Goal: Information Seeking & Learning: Learn about a topic

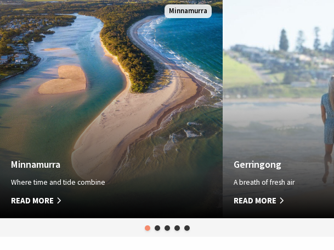
scroll to position [601, 0]
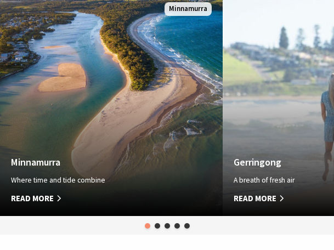
click at [269, 192] on span "Read More" at bounding box center [316, 198] width 167 height 13
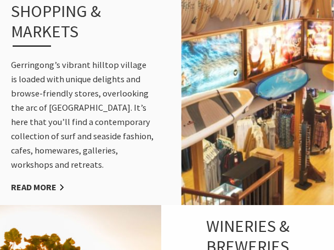
scroll to position [1182, 0]
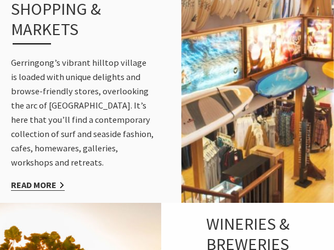
click at [59, 179] on link "Read More" at bounding box center [38, 185] width 54 height 12
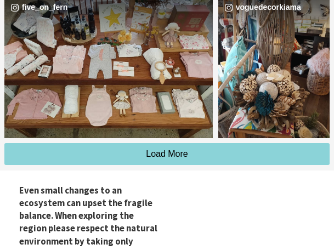
scroll to position [1717, 0]
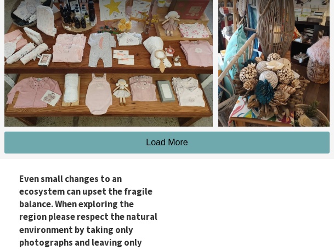
click at [177, 137] on span "Load More" at bounding box center [167, 141] width 42 height 9
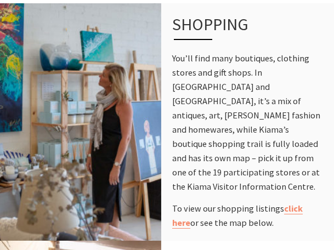
scroll to position [0, 0]
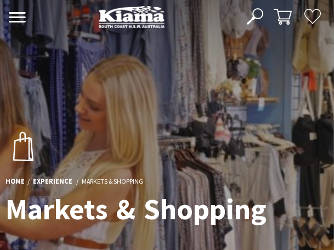
click at [17, 12] on use at bounding box center [17, 17] width 17 height 10
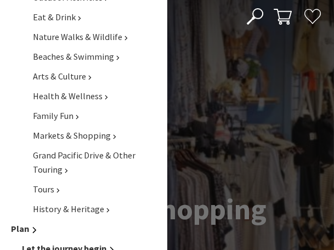
scroll to position [440, 0]
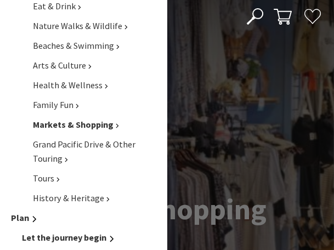
click at [72, 130] on span "Markets & Shopping" at bounding box center [73, 124] width 81 height 11
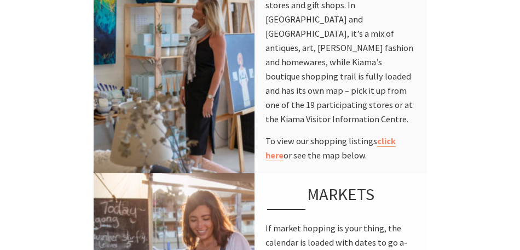
scroll to position [543, 0]
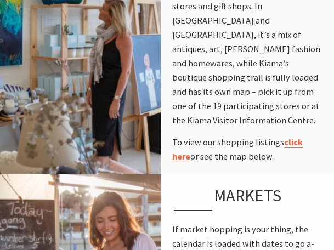
click at [299, 136] on link "click here" at bounding box center [237, 149] width 130 height 26
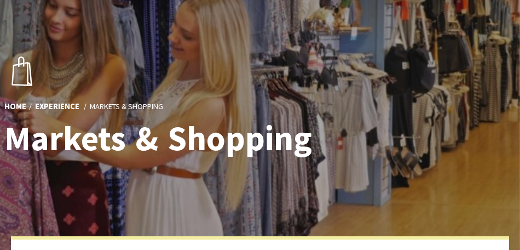
scroll to position [0, 0]
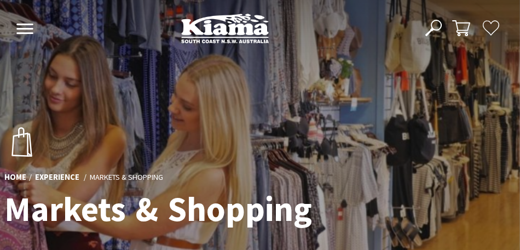
click at [24, 28] on use at bounding box center [24, 29] width 17 height 10
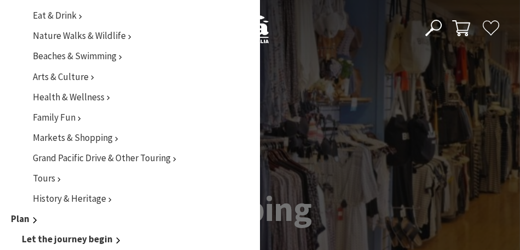
scroll to position [434, 0]
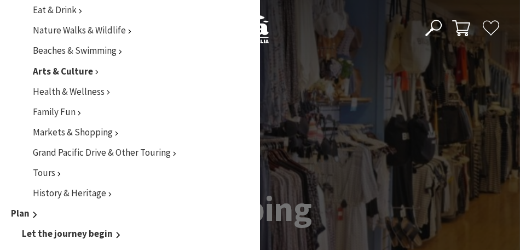
click at [84, 71] on span "Arts & Culture" at bounding box center [63, 71] width 60 height 12
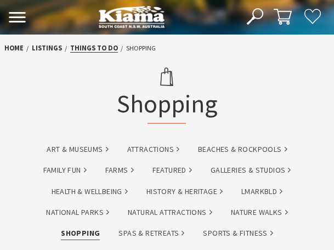
click at [98, 45] on link "Things To Do" at bounding box center [94, 47] width 48 height 9
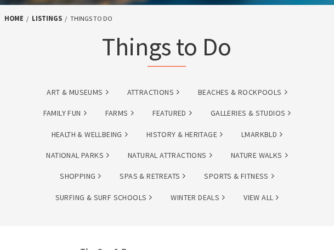
scroll to position [56, 0]
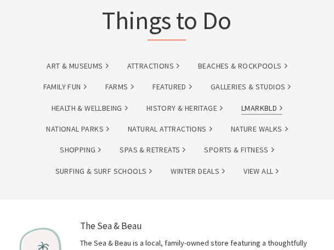
click at [270, 108] on link "lmarkbld" at bounding box center [261, 108] width 41 height 13
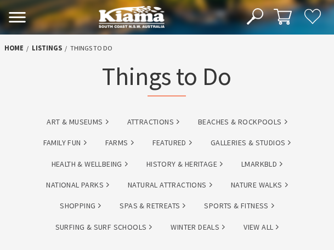
click at [254, 11] on use at bounding box center [254, 16] width 16 height 16
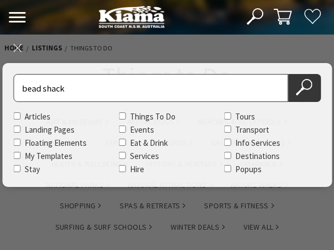
type input "bead shack"
click at [288, 74] on button "Search Now" at bounding box center [304, 88] width 33 height 28
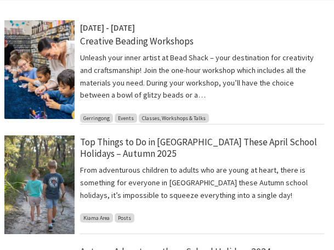
scroll to position [249, 0]
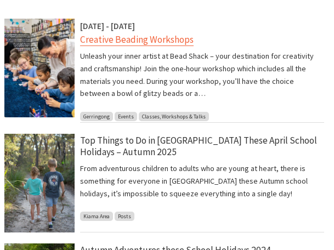
click at [154, 41] on link "Creative Beading Workshops" at bounding box center [136, 39] width 113 height 13
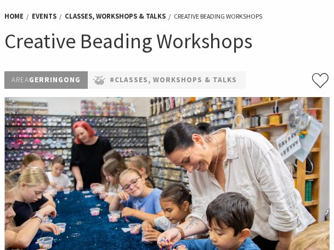
scroll to position [54, 0]
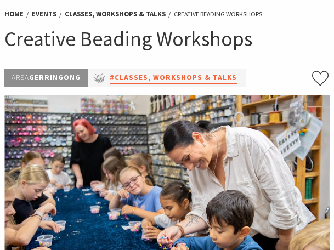
click at [182, 78] on link "#Classes, Workshops & Talks" at bounding box center [173, 78] width 127 height 12
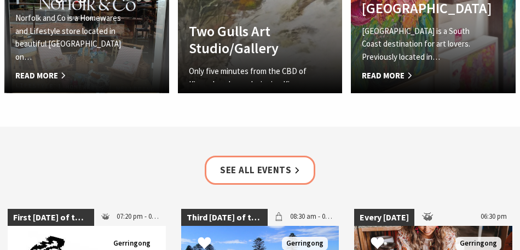
scroll to position [1503, 0]
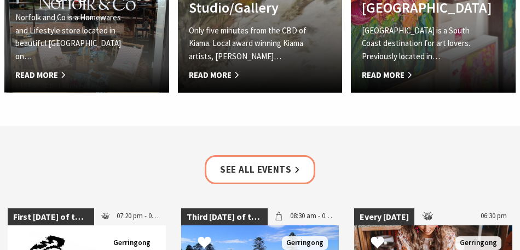
click at [295, 155] on link "See all Events" at bounding box center [260, 169] width 111 height 29
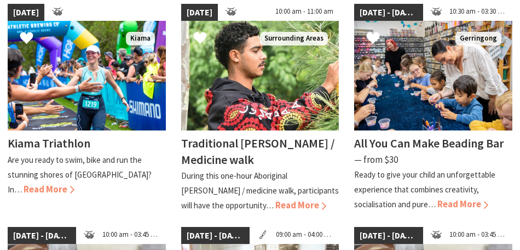
scroll to position [316, 0]
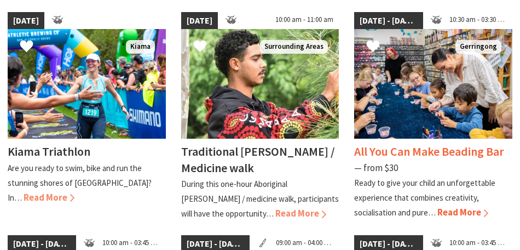
click at [467, 212] on span "Read More" at bounding box center [463, 212] width 51 height 12
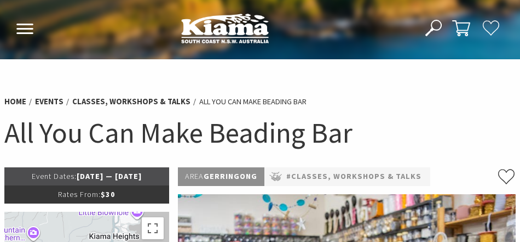
click at [435, 118] on h1 "All You Can Make Beading Bar" at bounding box center [260, 132] width 512 height 37
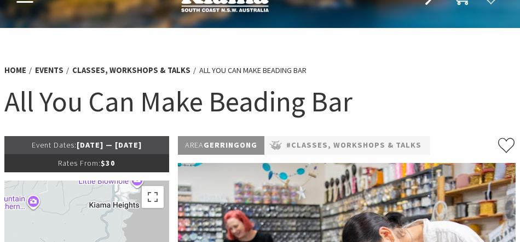
scroll to position [30, 0]
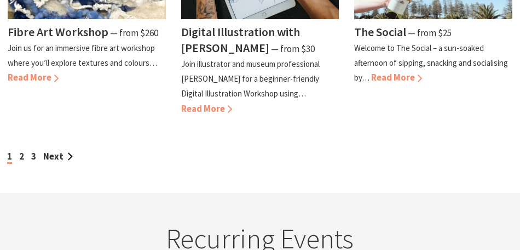
scroll to position [1122, 0]
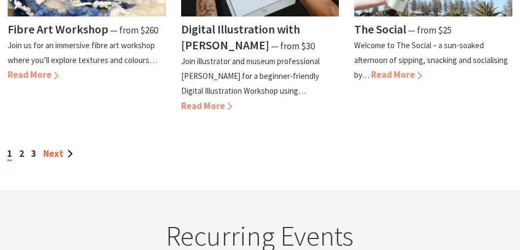
click at [54, 147] on link "Next" at bounding box center [58, 153] width 30 height 12
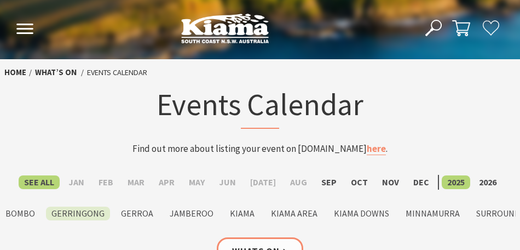
click at [79, 214] on label "Gerringong" at bounding box center [78, 214] width 64 height 14
click at [0, 0] on input "Gerringong" at bounding box center [0, 0] width 0 height 0
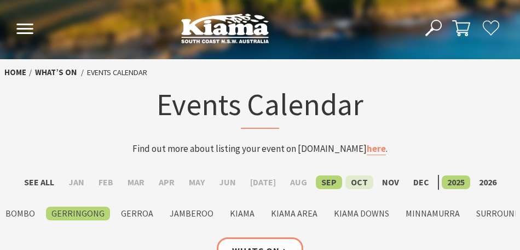
click at [349, 182] on label "Oct" at bounding box center [360, 182] width 28 height 14
click at [0, 0] on input "Oct" at bounding box center [0, 0] width 0 height 0
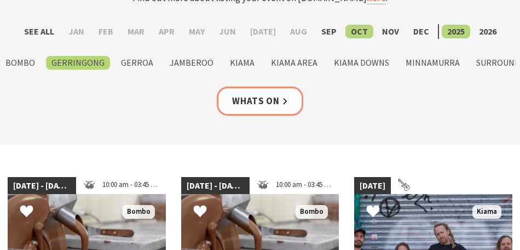
scroll to position [177, 0]
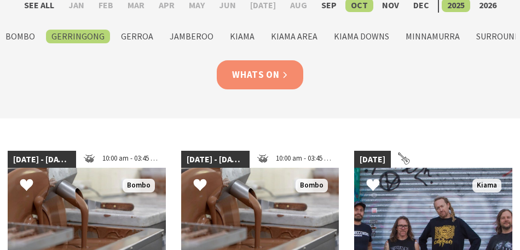
click at [255, 71] on link "Whats On" at bounding box center [260, 74] width 87 height 29
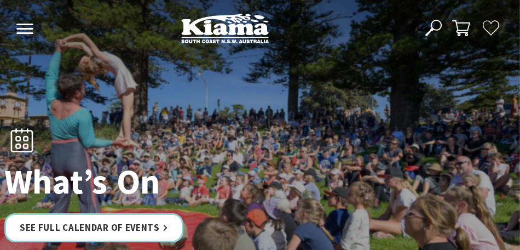
click at [22, 26] on icon at bounding box center [25, 29] width 18 height 10
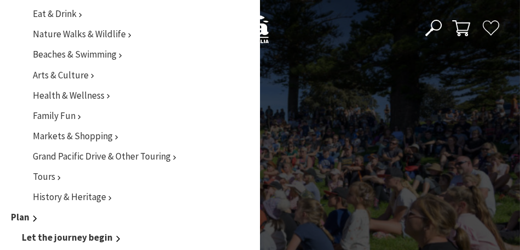
scroll to position [432, 0]
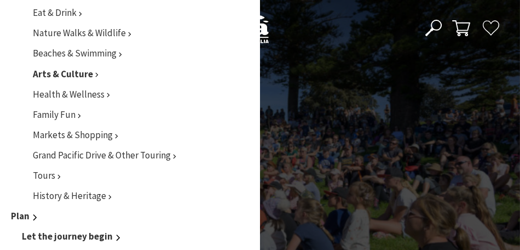
click at [60, 71] on span "Arts & Culture" at bounding box center [63, 74] width 60 height 12
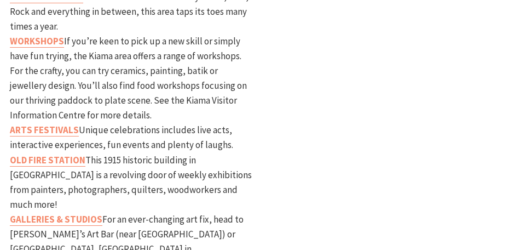
scroll to position [575, 0]
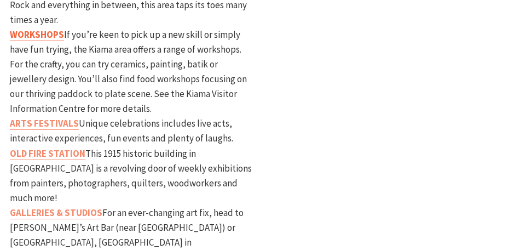
click at [43, 36] on strong "WORKSHOPS" at bounding box center [37, 34] width 54 height 12
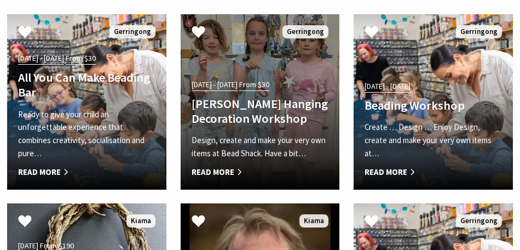
scroll to position [534, 0]
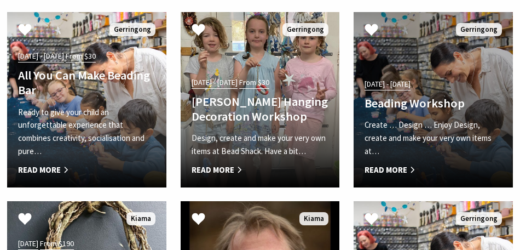
click at [393, 170] on span "Read More" at bounding box center [433, 169] width 137 height 13
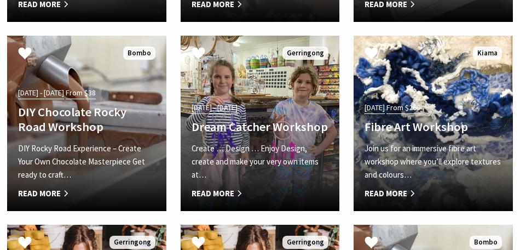
scroll to position [1080, 0]
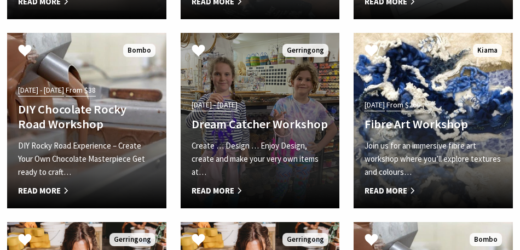
click at [250, 192] on span "Read More" at bounding box center [260, 190] width 137 height 13
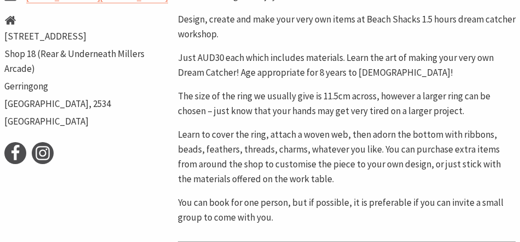
scroll to position [557, 0]
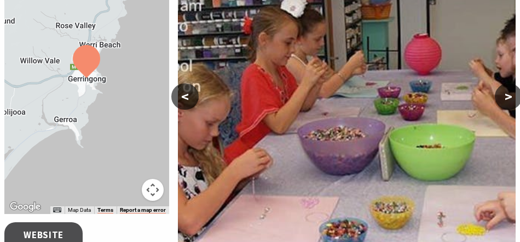
scroll to position [224, 0]
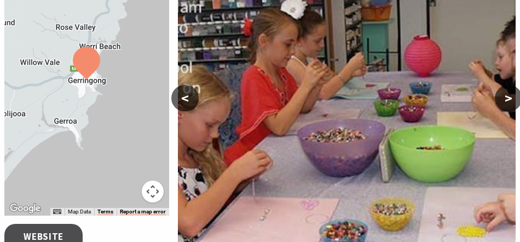
click at [511, 101] on button ">" at bounding box center [508, 98] width 27 height 26
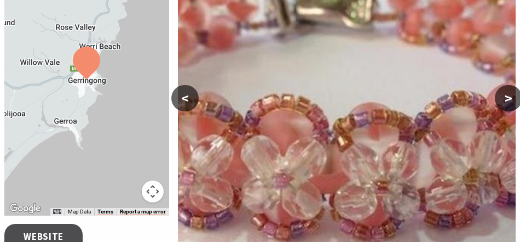
click at [511, 101] on button ">" at bounding box center [508, 98] width 27 height 26
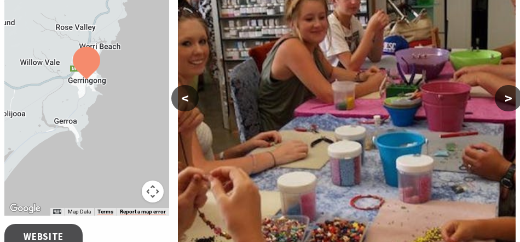
click at [511, 101] on button ">" at bounding box center [508, 98] width 27 height 26
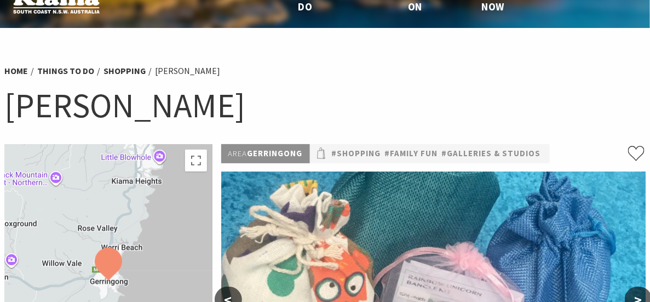
scroll to position [0, 0]
